Goal: Transaction & Acquisition: Book appointment/travel/reservation

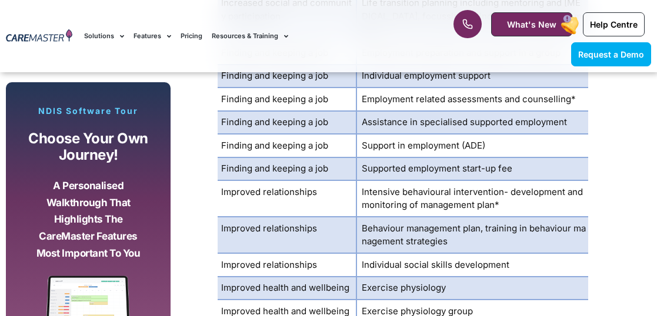
scroll to position [3032, 0]
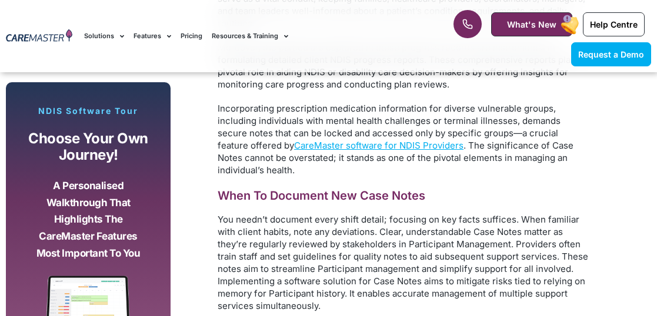
scroll to position [3952, 0]
click at [351, 230] on span "You needn’t document every shift detail; focusing on key facts suffices. When f…" at bounding box center [403, 262] width 370 height 98
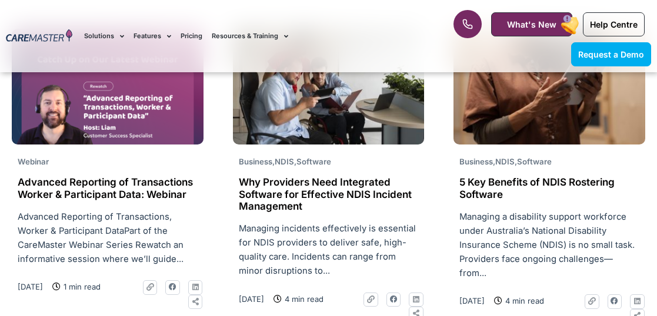
scroll to position [7423, 0]
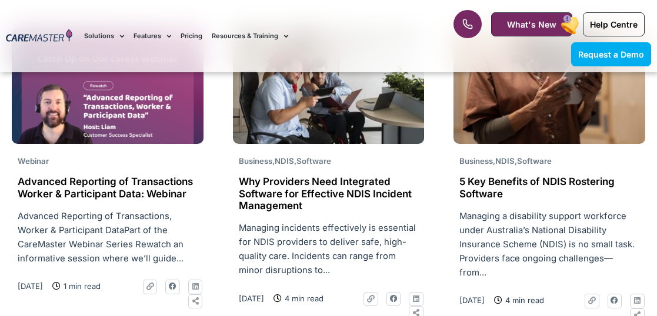
click at [525, 209] on p "Managing a disability support workforce under Australia’s National Disability I…" at bounding box center [549, 244] width 180 height 71
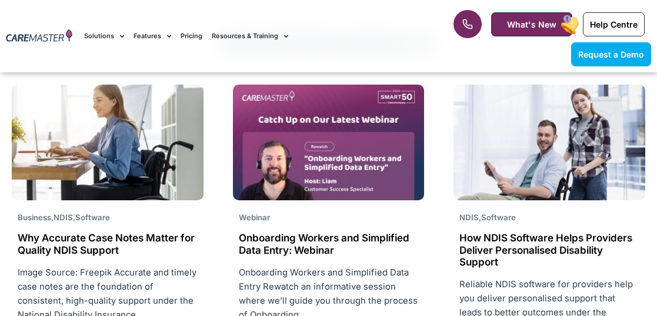
scroll to position [2116, 0]
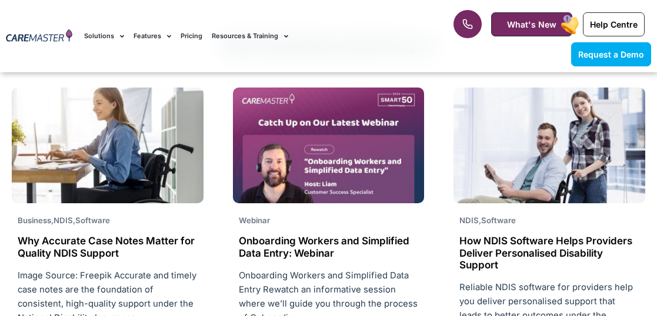
click at [88, 242] on h2 "Why Accurate Case Notes Matter for Quality NDIS Support" at bounding box center [108, 247] width 180 height 24
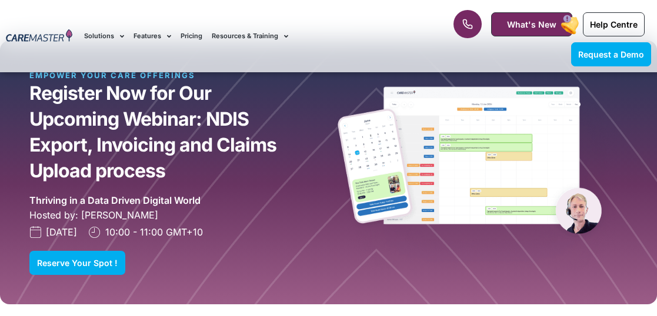
scroll to position [2574, 0]
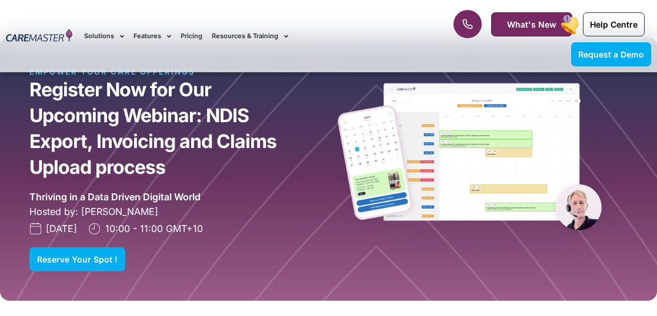
click at [476, 169] on img at bounding box center [478, 166] width 299 height 200
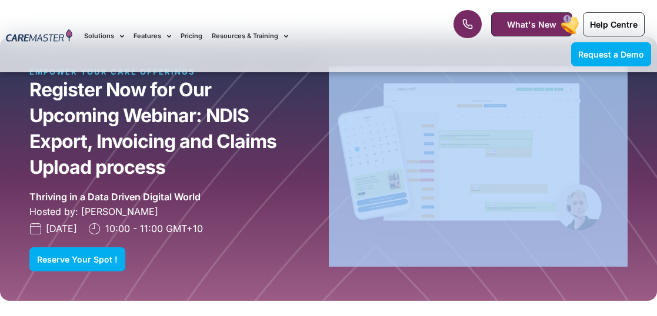
click at [476, 169] on img at bounding box center [478, 166] width 299 height 200
click at [249, 177] on h2 "Register Now for Our Upcoming Webinar: NDIS Export, Invoicing and Claims Upload…" at bounding box center [153, 129] width 248 height 104
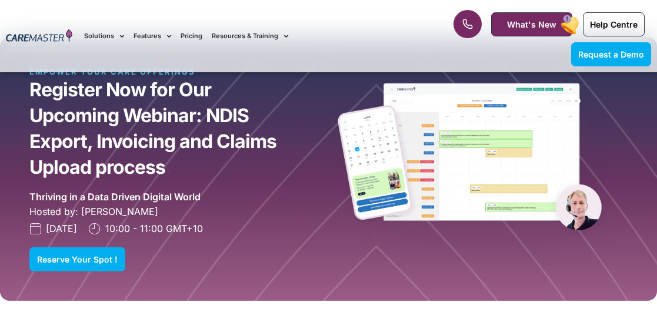
click at [193, 34] on link "Pricing" at bounding box center [191, 35] width 22 height 39
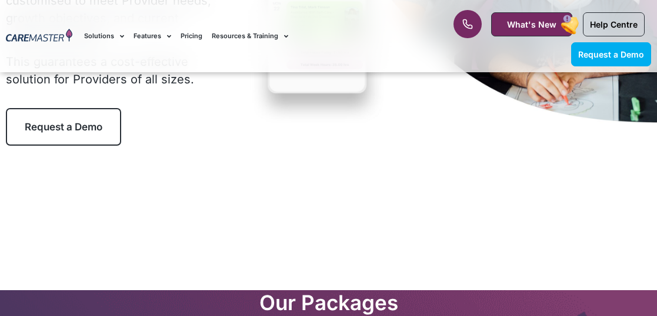
scroll to position [280, 0]
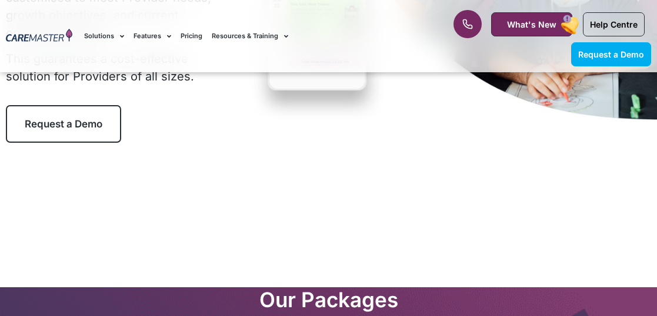
click at [96, 122] on span "Request a Demo" at bounding box center [64, 124] width 78 height 12
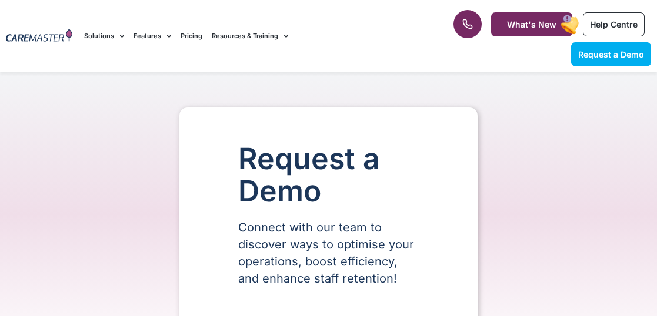
select select "**"
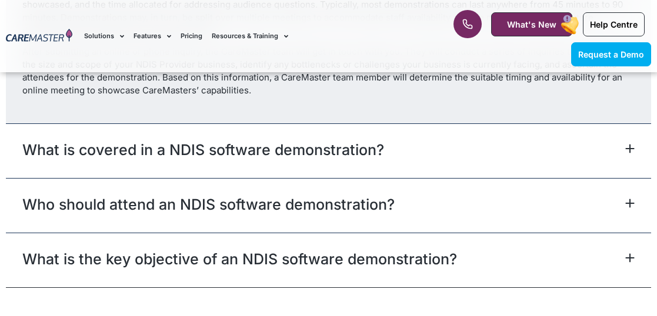
scroll to position [1788, 0]
